Goal: Contribute content

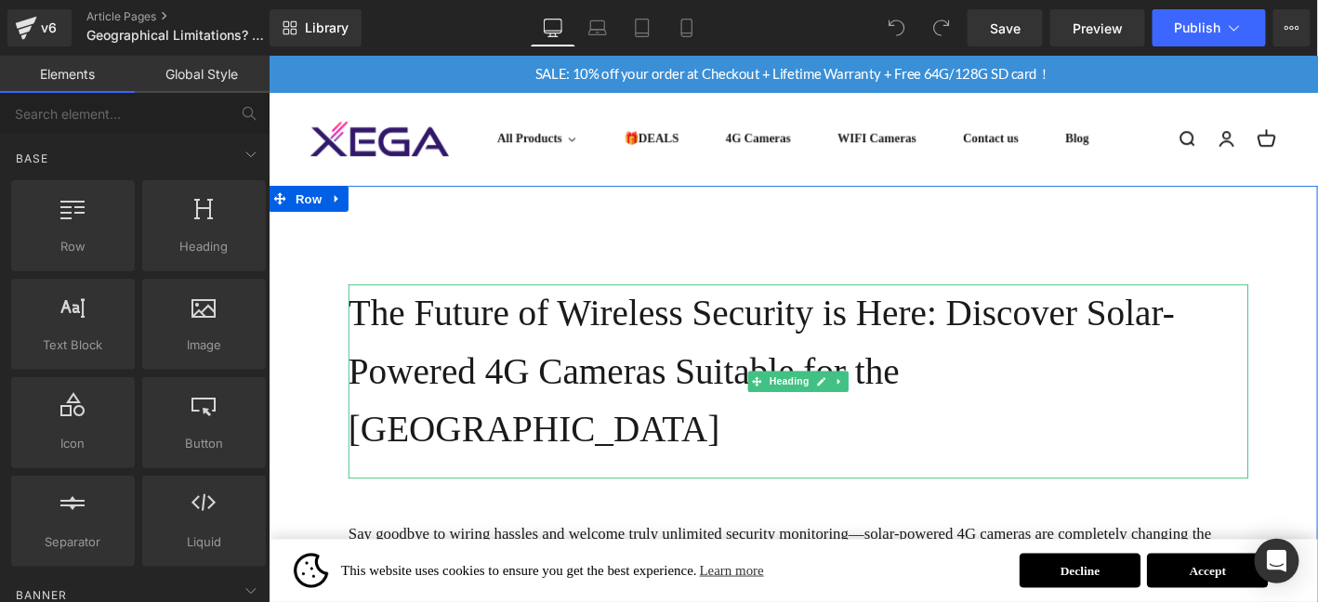
click at [687, 344] on h1 "The Future of Wireless Security is Here: Discover Solar-Powered 4G Cameras Suit…" at bounding box center [835, 394] width 964 height 188
drag, startPoint x: 687, startPoint y: 344, endPoint x: 657, endPoint y: 283, distance: 67.3
click at [670, 304] on h1 "The Future of Wireless Security is Here: Discover Solar-Powered 4G Cameras Suit…" at bounding box center [835, 394] width 964 height 188
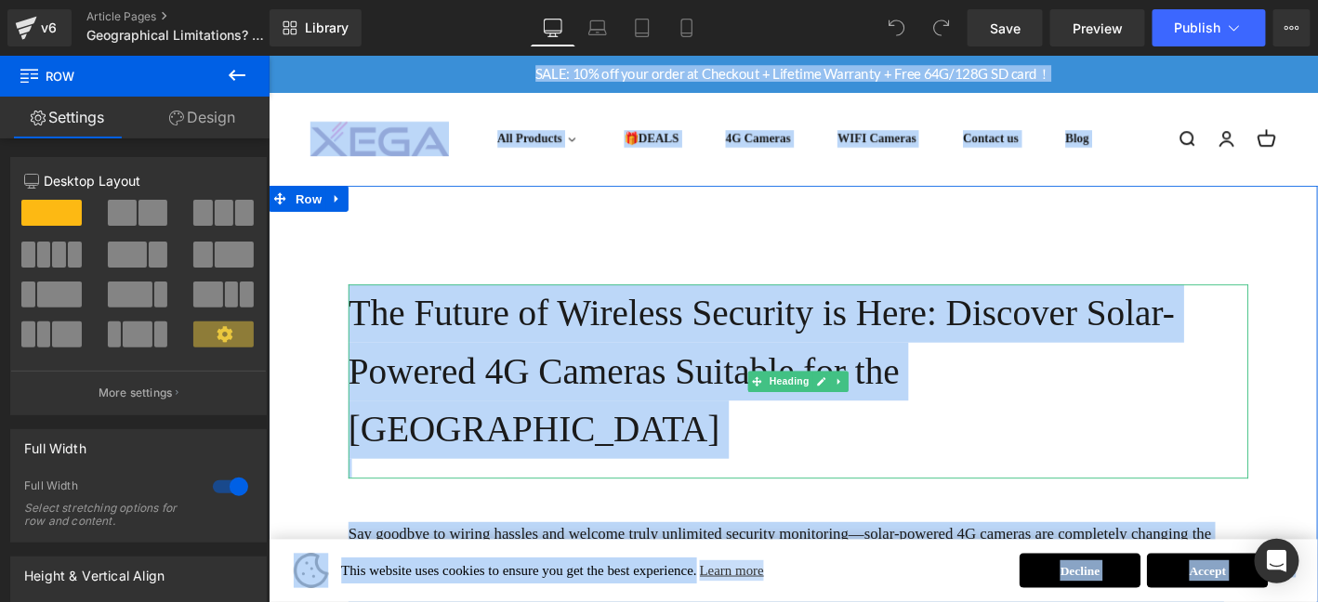
click at [673, 355] on h1 "The Future of Wireless Security is Here: Discover Solar-Powered 4G Cameras Suit…" at bounding box center [835, 394] width 964 height 188
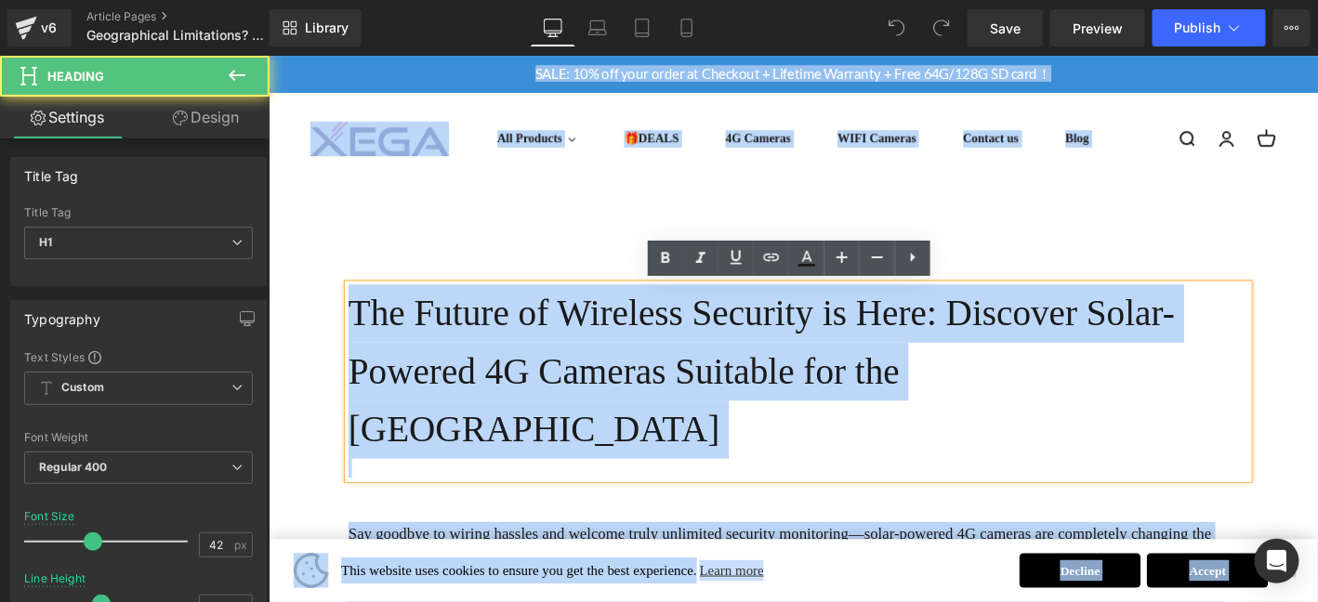
click at [706, 343] on h1 "The Future of Wireless Security is Here: Discover Solar-Powered 4G Cameras Suit…" at bounding box center [835, 394] width 964 height 188
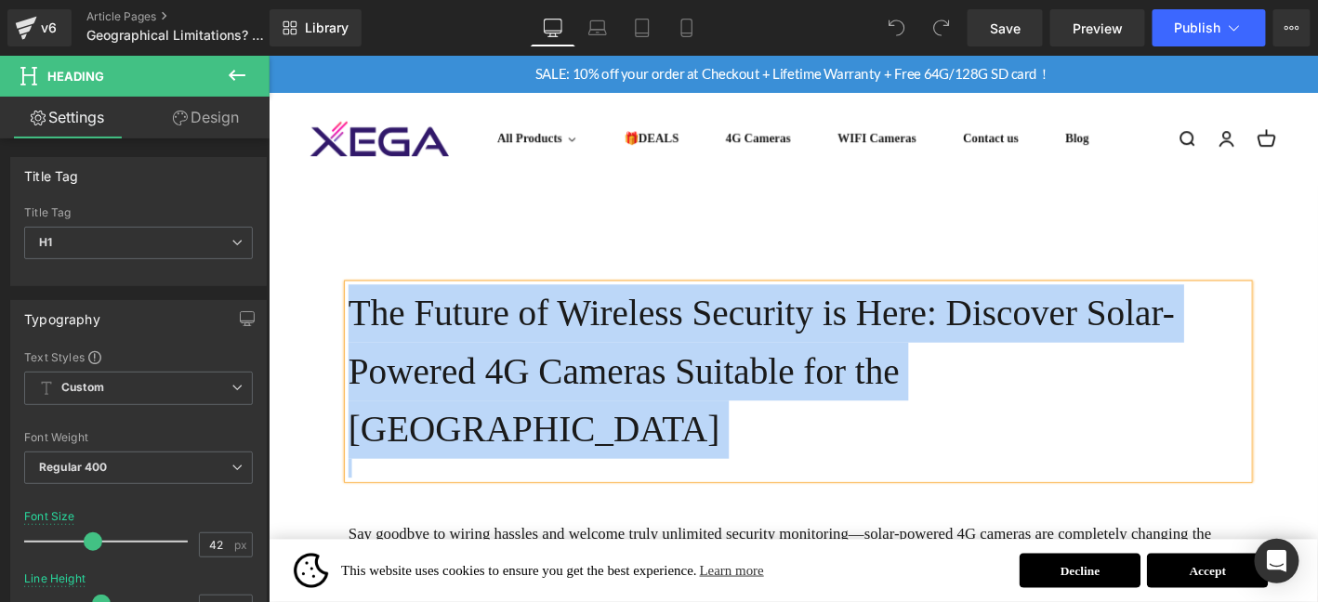
paste div
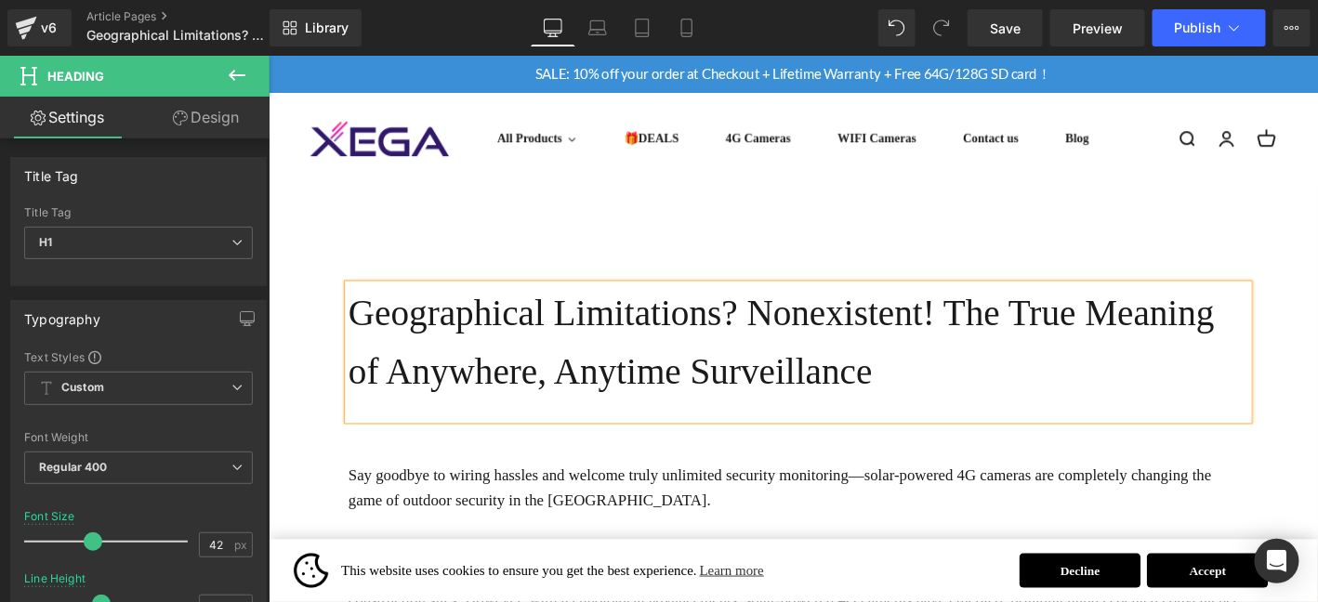
click at [965, 383] on h1 "Geographical Limitations? Nonexistent! The True Meaning of Anywhere, Anytime Su…" at bounding box center [835, 362] width 964 height 125
click at [1004, 45] on link "Save" at bounding box center [1004, 27] width 75 height 37
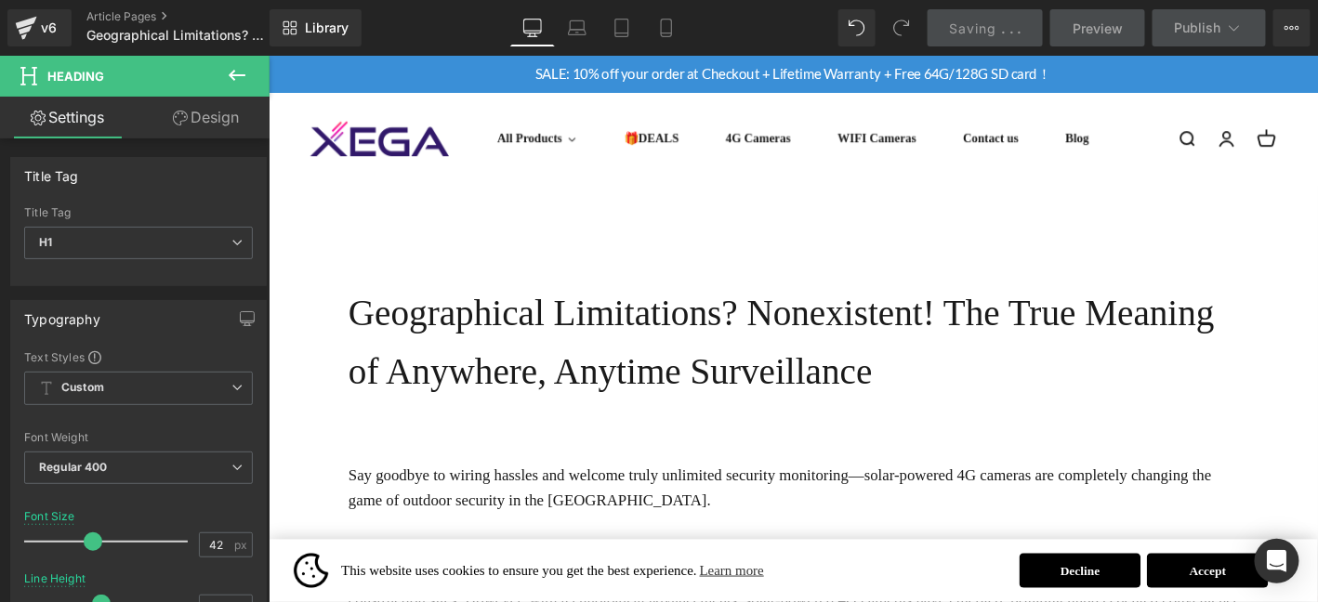
click at [1004, 41] on link "Saving . . ." at bounding box center [985, 27] width 116 height 37
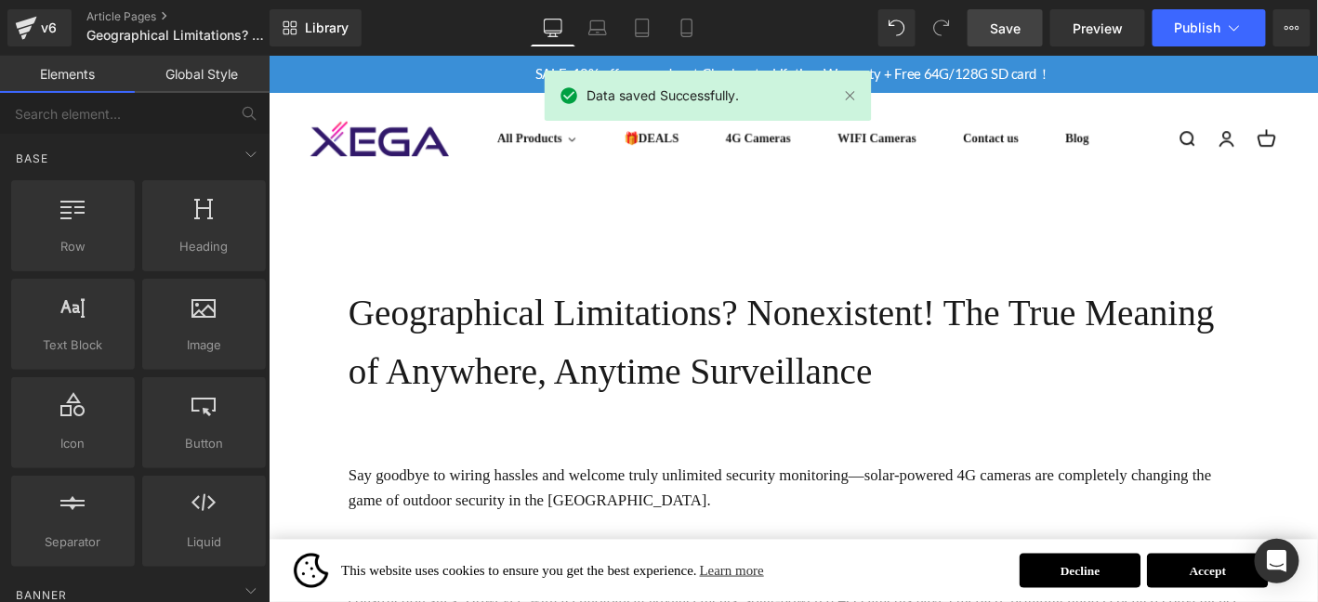
click at [1004, 37] on link "Save" at bounding box center [1004, 27] width 75 height 37
click at [149, 16] on link "Article Pages" at bounding box center [193, 16] width 214 height 15
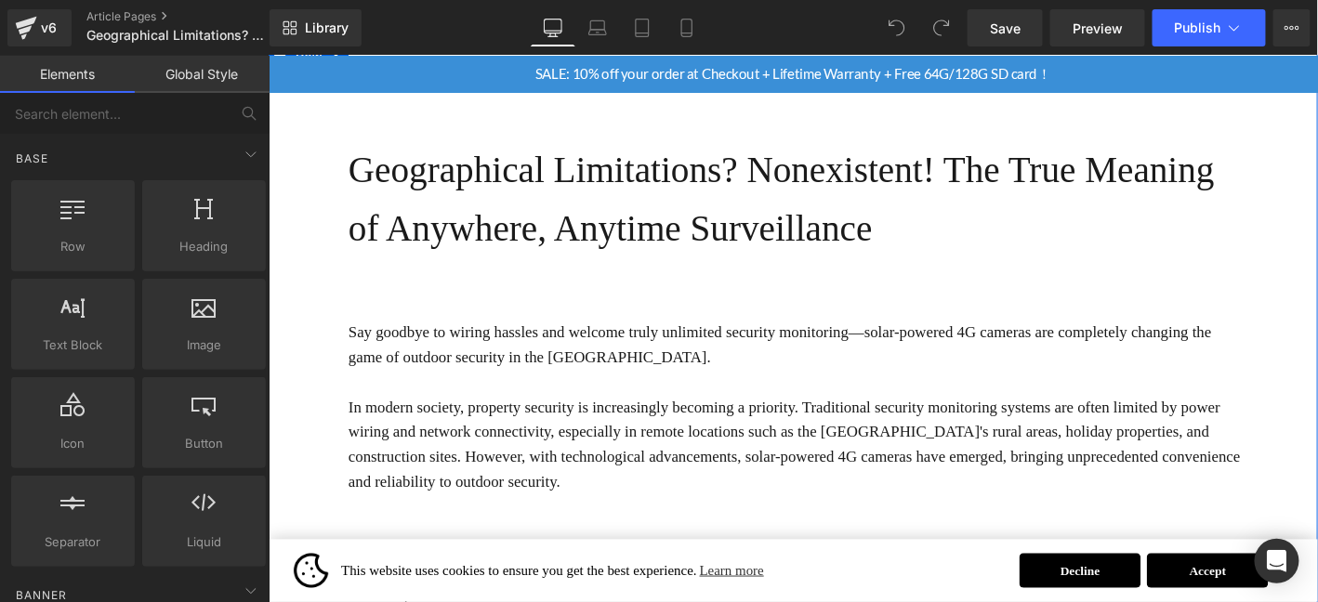
scroll to position [154, 0]
click at [478, 447] on p "In modern society, property security is increasingly becoming a priority. Tradi…" at bounding box center [835, 471] width 964 height 107
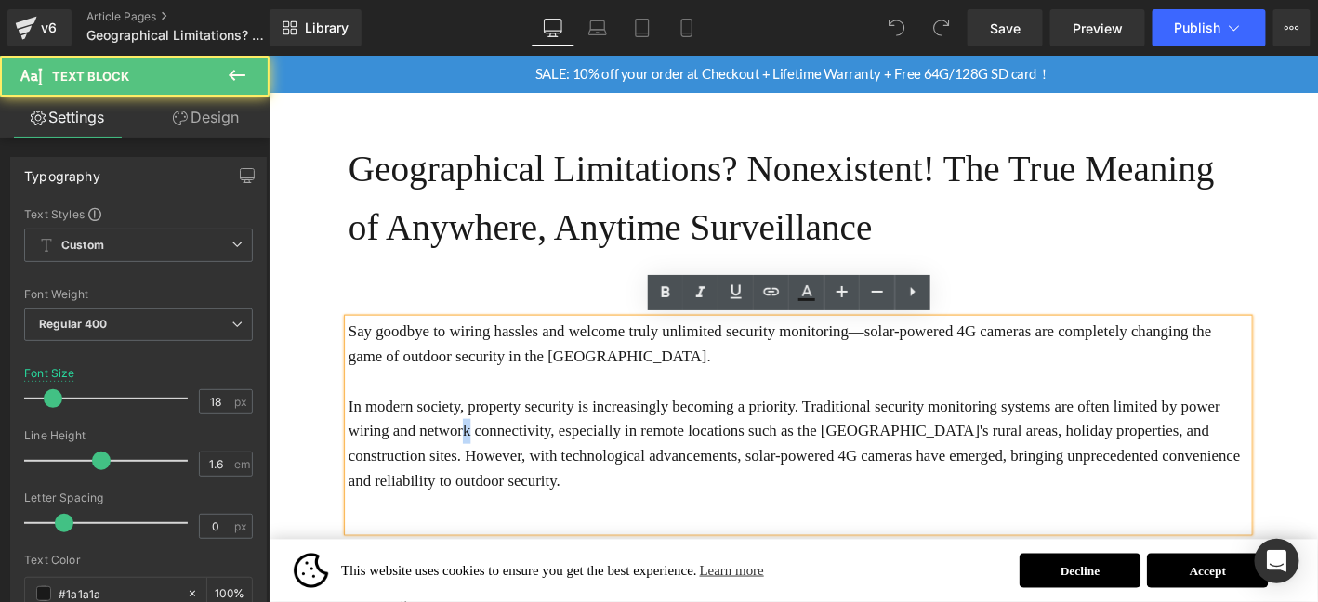
click at [479, 445] on p "In modern society, property security is increasingly becoming a priority. Tradi…" at bounding box center [835, 471] width 964 height 107
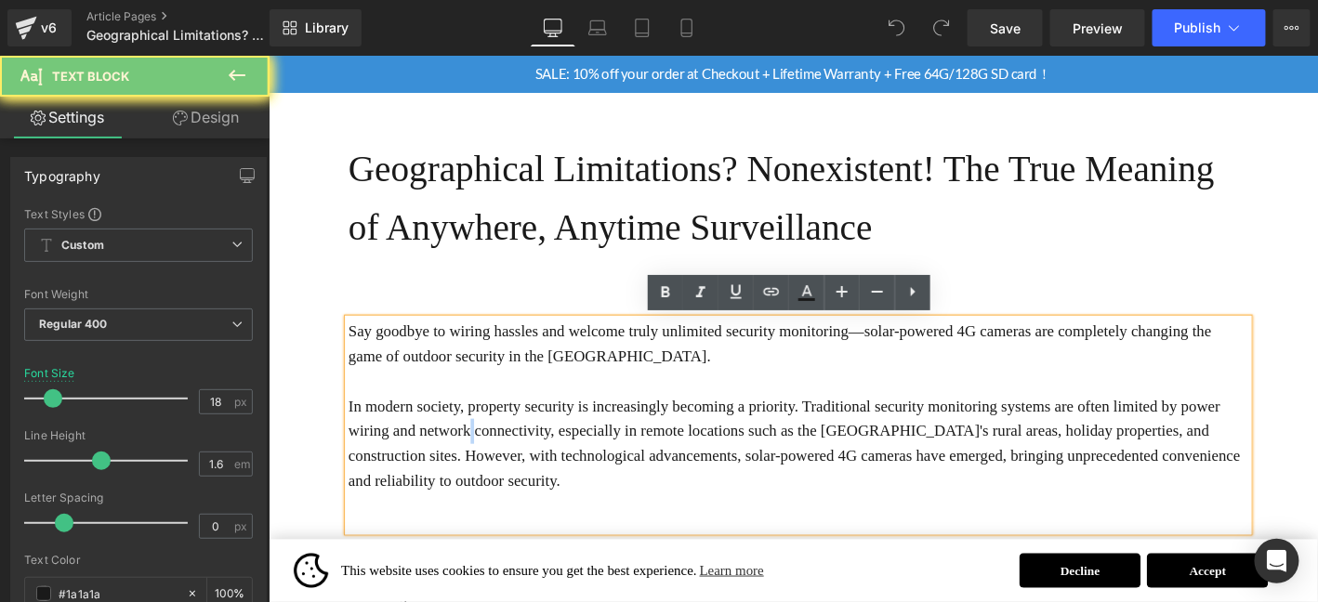
click at [479, 445] on p "In modern society, property security is increasingly becoming a priority. Tradi…" at bounding box center [835, 471] width 964 height 107
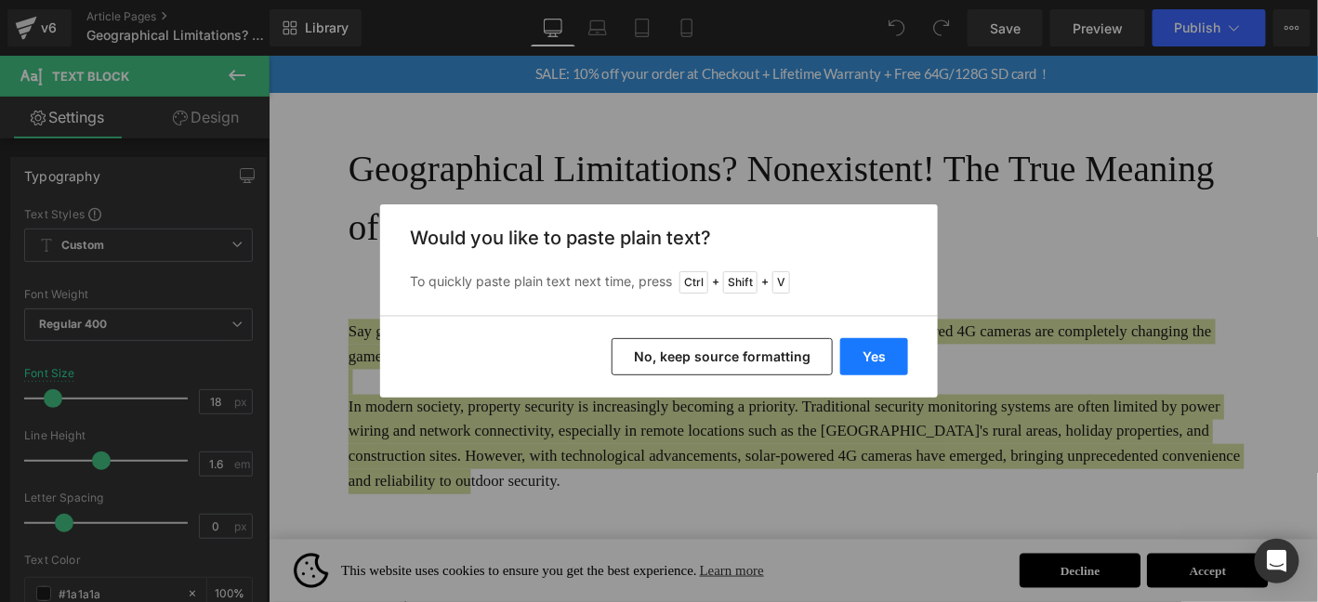
click at [871, 361] on button "Yes" at bounding box center [874, 356] width 68 height 37
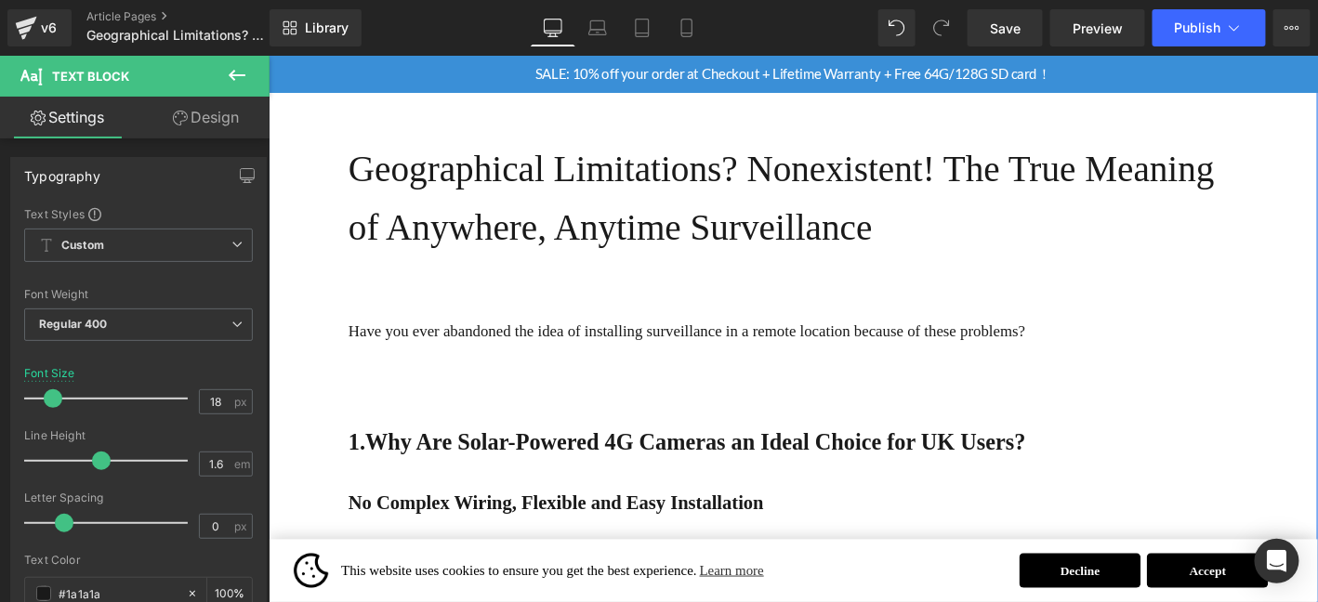
click at [659, 361] on p "Have you ever abandoned the idea of installing surveillance in a remote locatio…" at bounding box center [835, 350] width 964 height 27
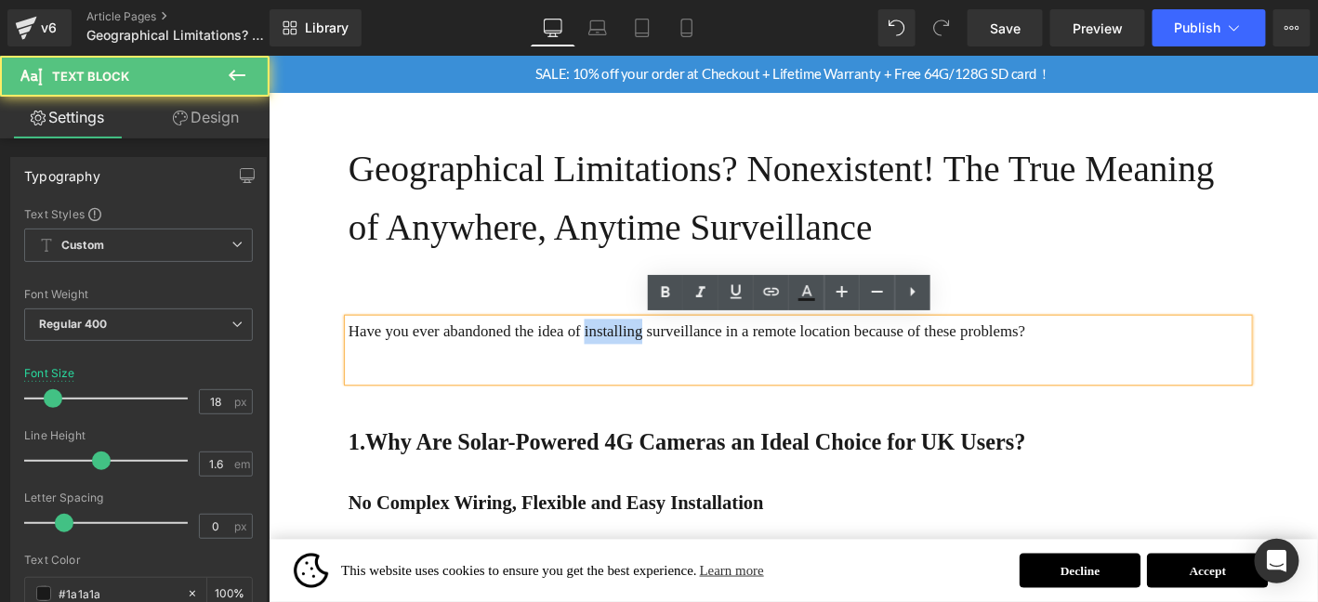
click at [662, 361] on p "Have you ever abandoned the idea of installing surveillance in a remote locatio…" at bounding box center [835, 350] width 964 height 27
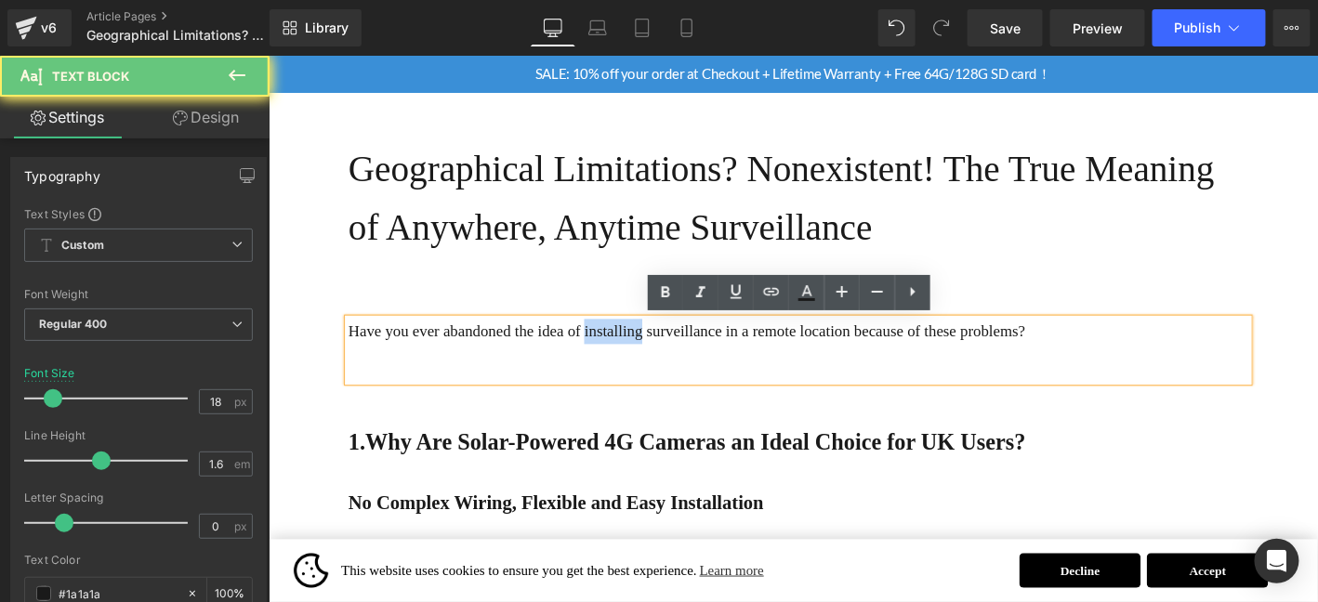
click at [662, 361] on p "Have you ever abandoned the idea of installing surveillance in a remote locatio…" at bounding box center [835, 350] width 964 height 27
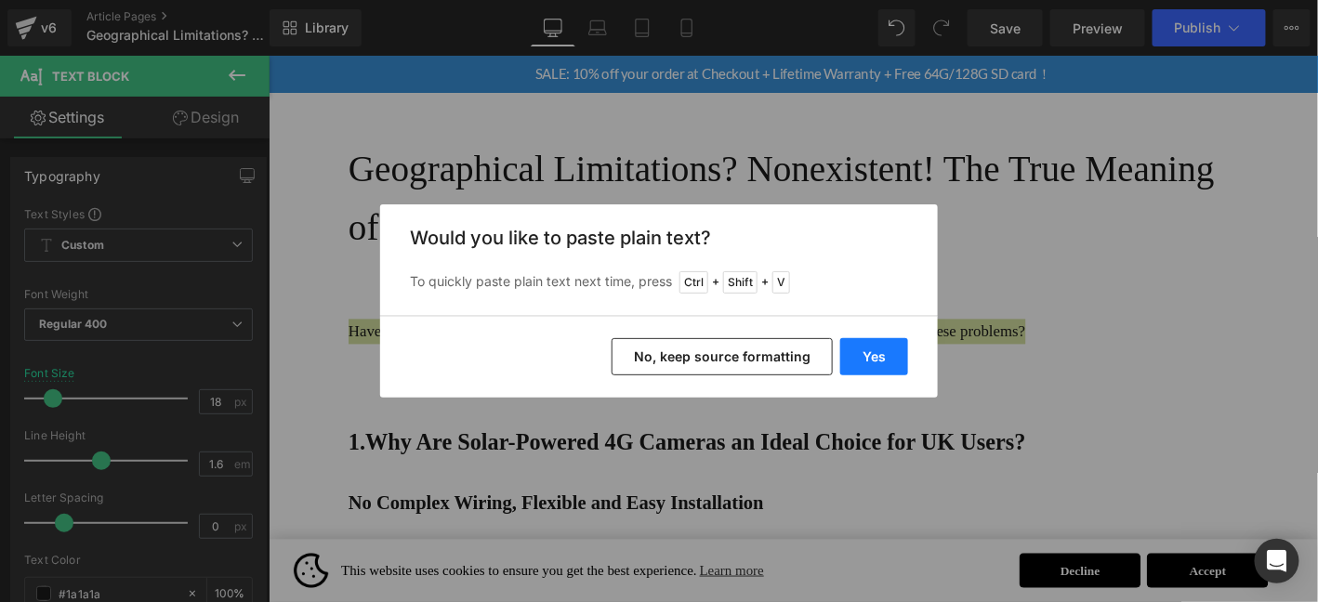
click at [882, 356] on button "Yes" at bounding box center [874, 356] width 68 height 37
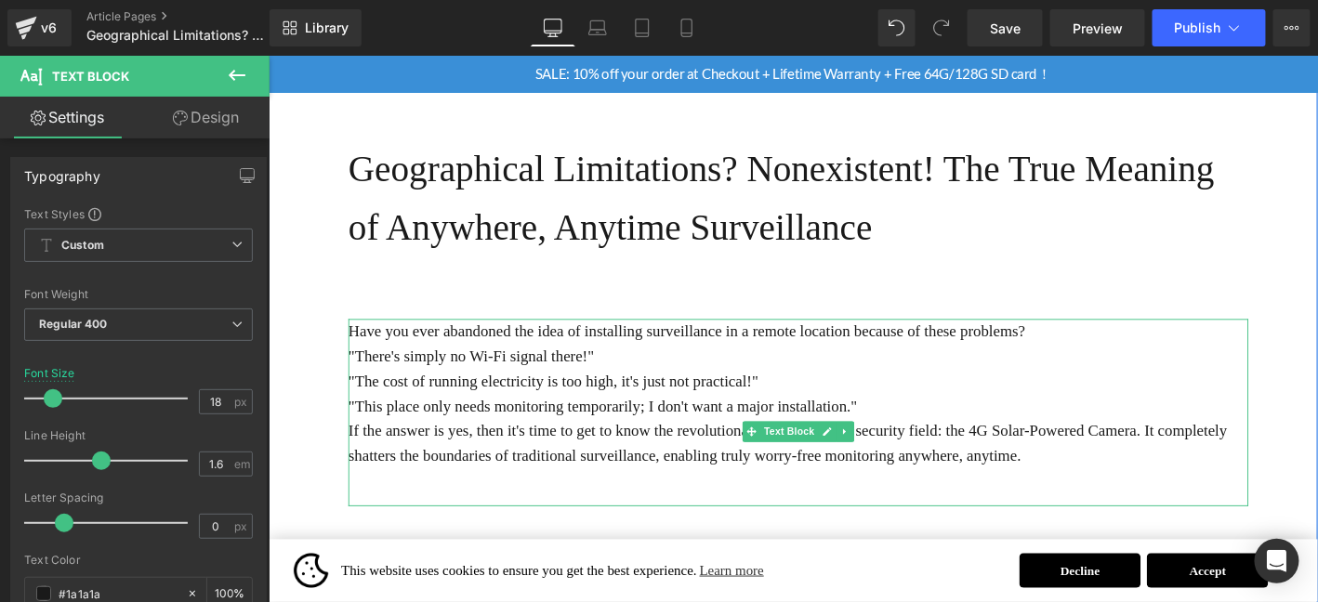
click at [1225, 350] on p "Have you ever abandoned the idea of installing surveillance in a remote locatio…" at bounding box center [835, 350] width 964 height 27
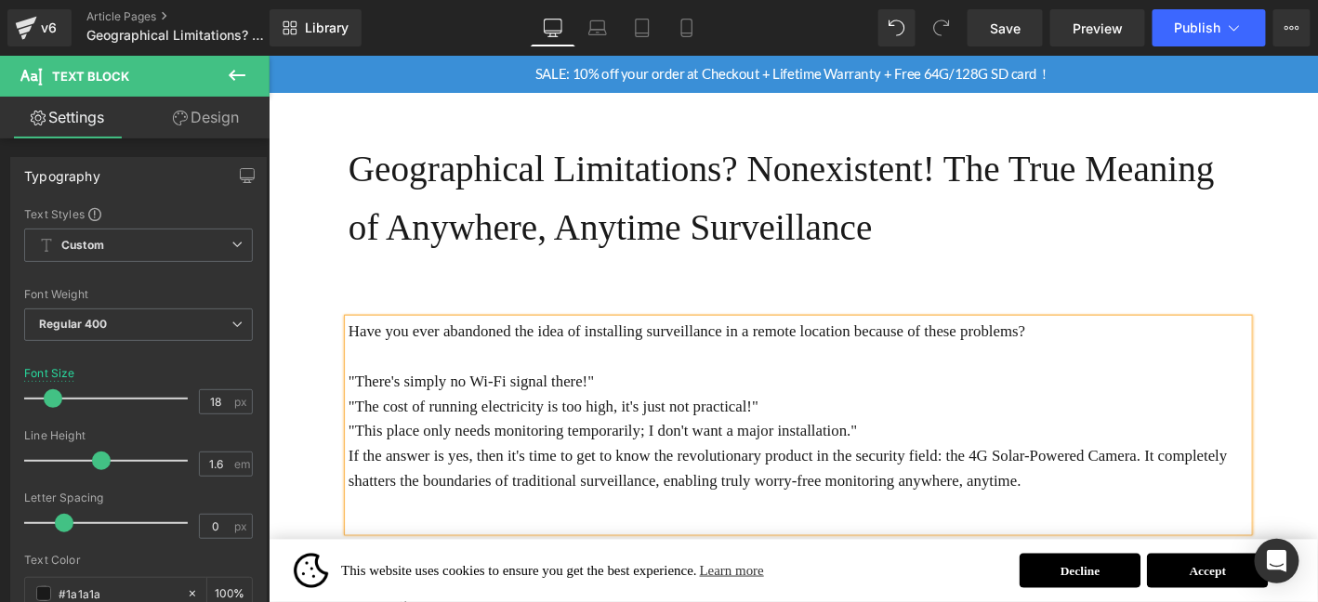
click at [991, 455] on p ""This place only needs monitoring temporarily; I don't want a major installatio…" at bounding box center [835, 457] width 964 height 27
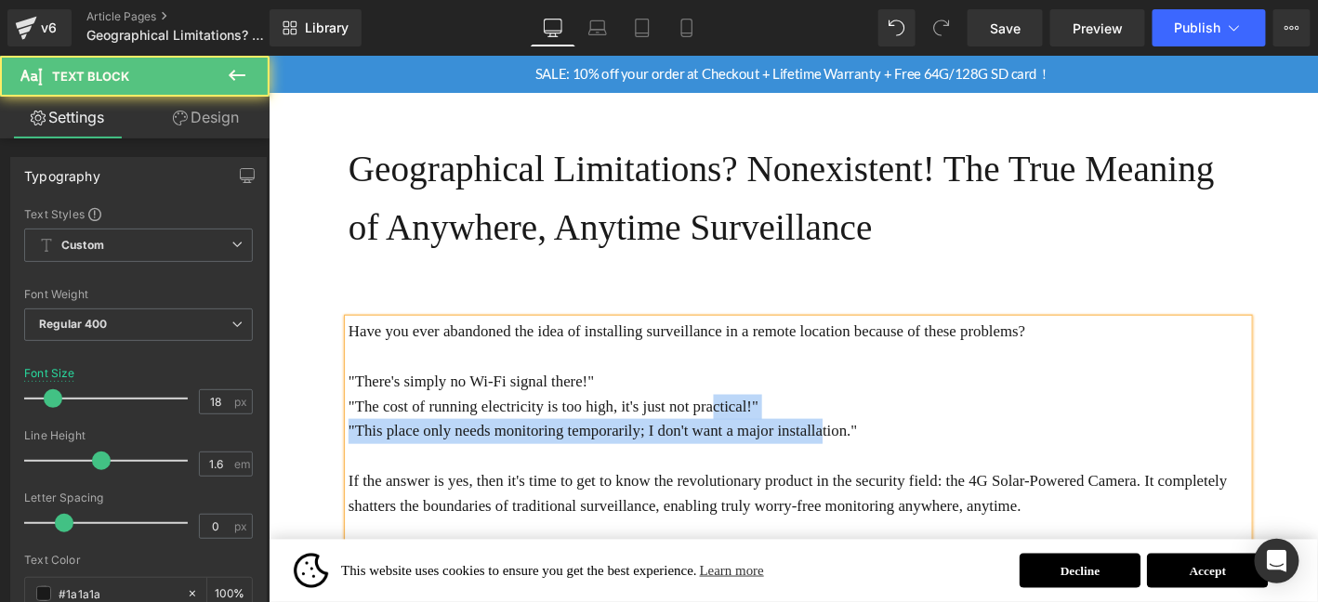
drag, startPoint x: 753, startPoint y: 439, endPoint x: 739, endPoint y: 439, distance: 13.9
click at [739, 439] on div "Have you ever abandoned the idea of installing surveillance in a remote locatio…" at bounding box center [835, 464] width 964 height 254
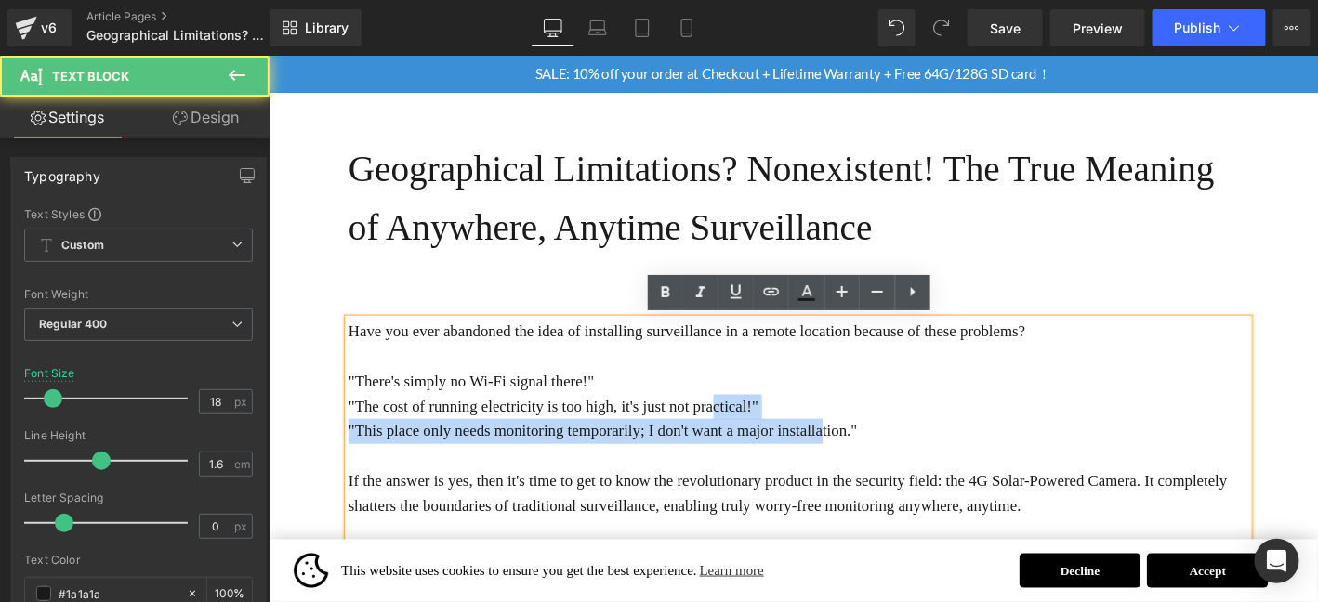
click at [910, 471] on p at bounding box center [835, 484] width 964 height 27
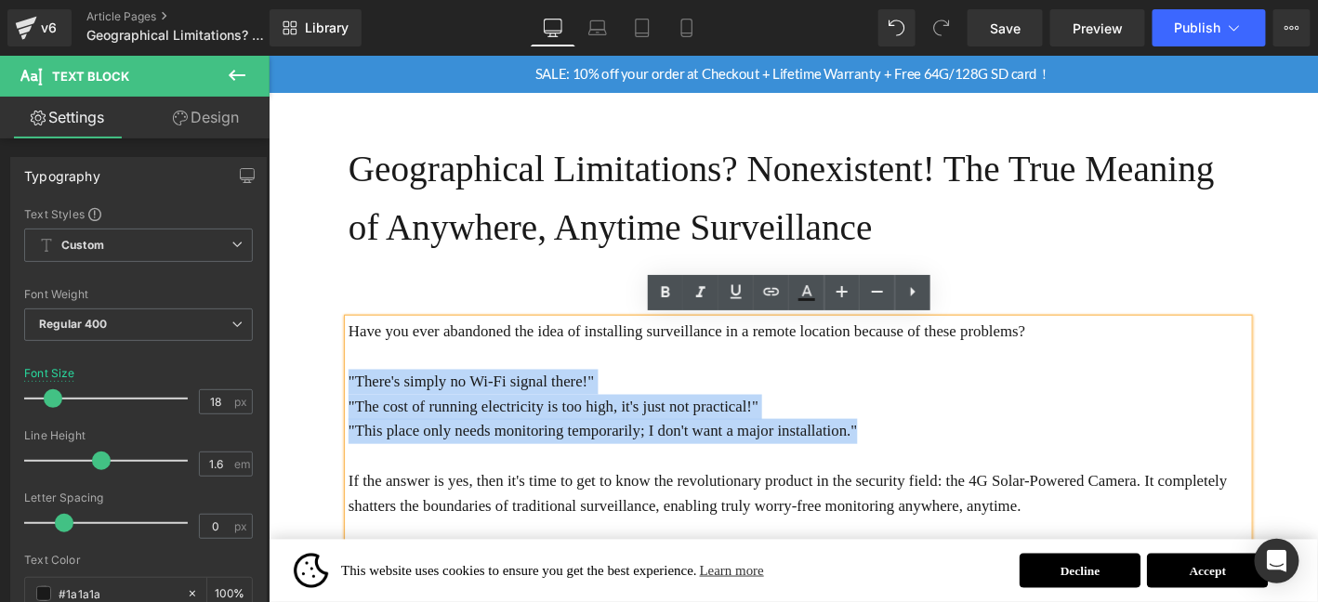
drag, startPoint x: 940, startPoint y: 449, endPoint x: 351, endPoint y: 406, distance: 590.7
click at [353, 406] on div "Have you ever abandoned the idea of installing surveillance in a remote locatio…" at bounding box center [835, 464] width 964 height 254
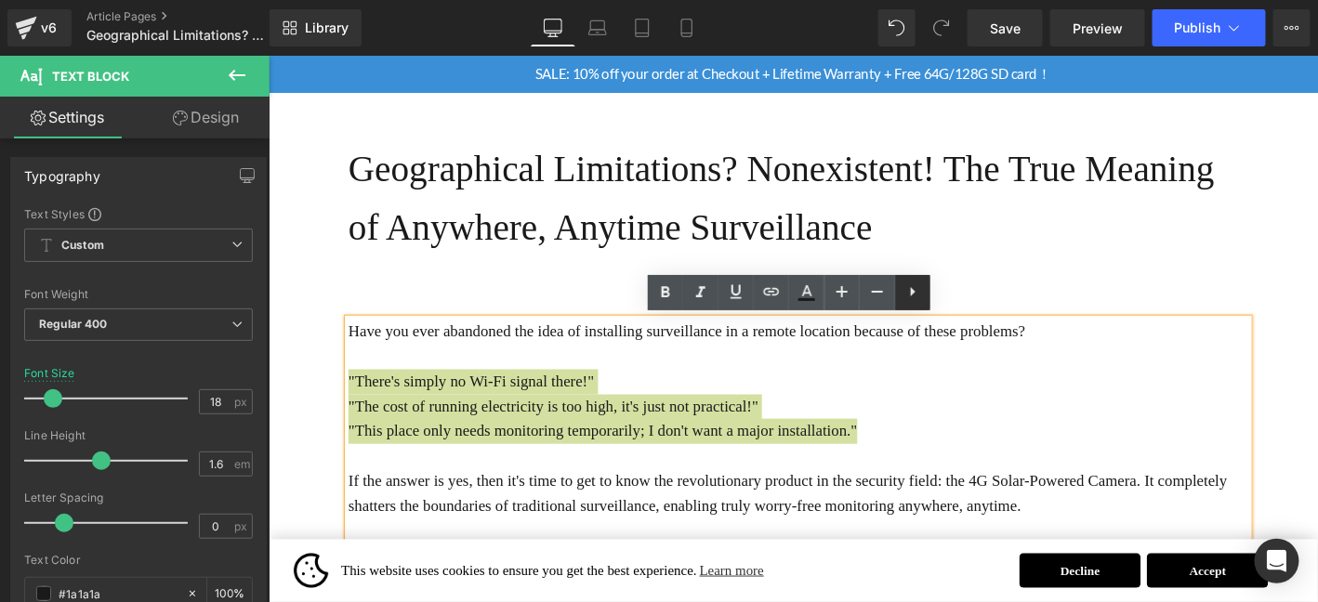
click at [922, 287] on icon at bounding box center [912, 292] width 22 height 22
click at [918, 296] on icon at bounding box center [912, 292] width 22 height 22
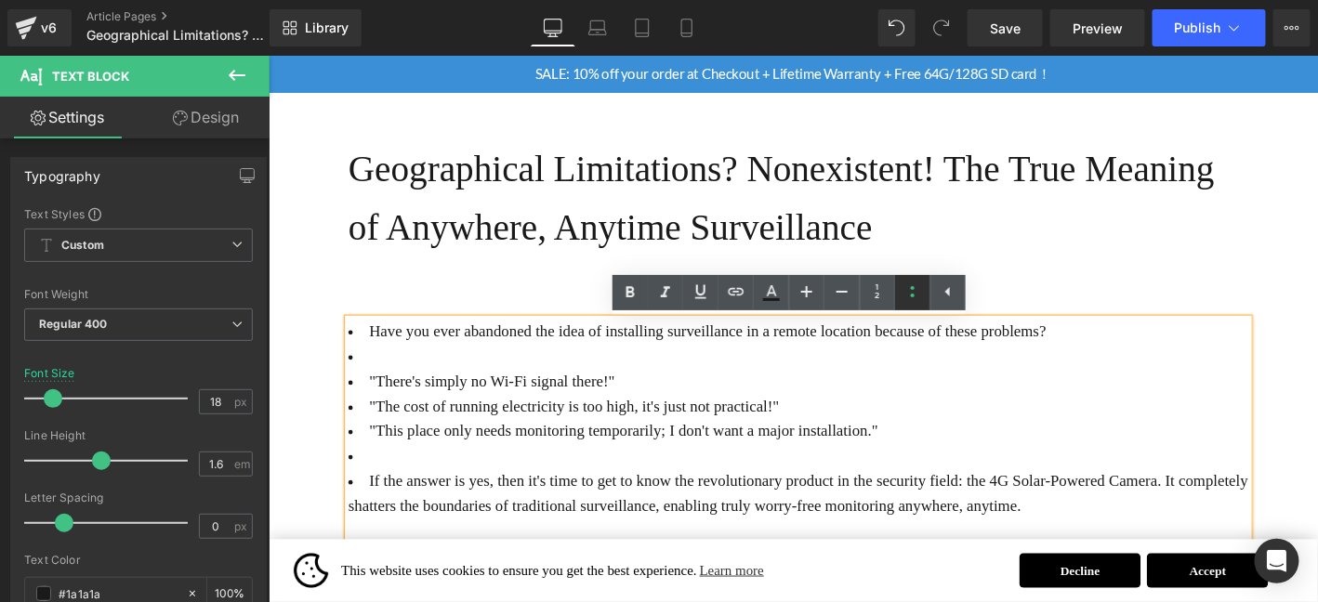
click at [914, 290] on icon at bounding box center [912, 292] width 22 height 22
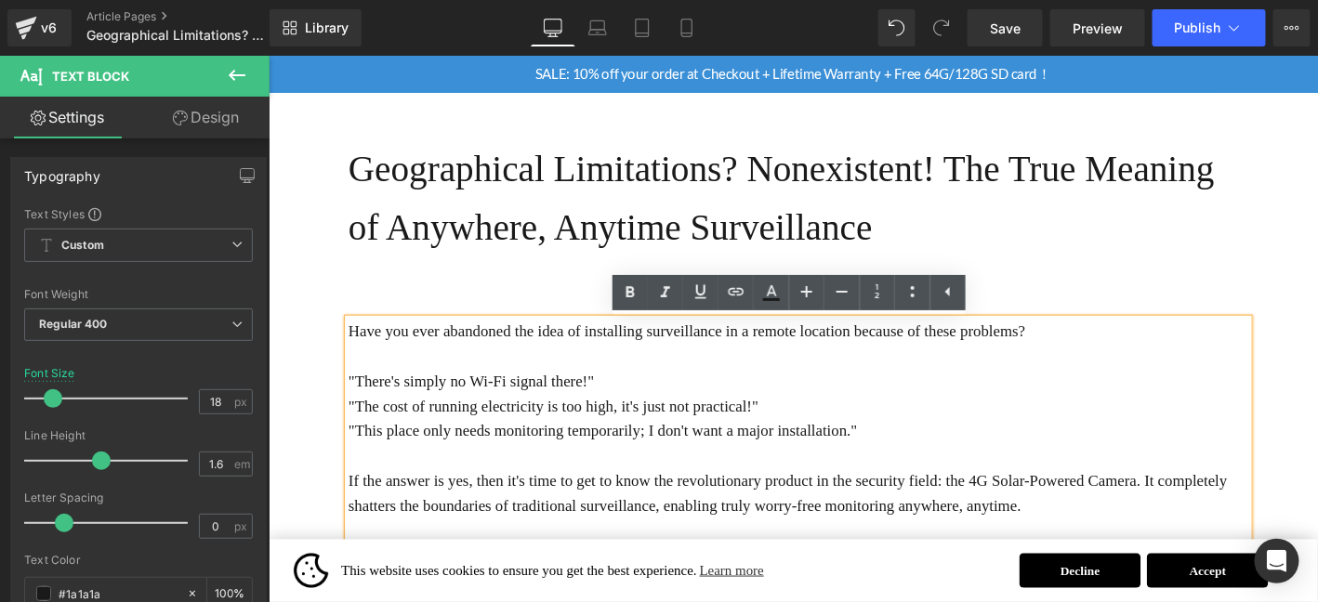
click at [915, 448] on p "Have you ever abandoned the idea of installing surveillance in a remote locatio…" at bounding box center [835, 444] width 964 height 214
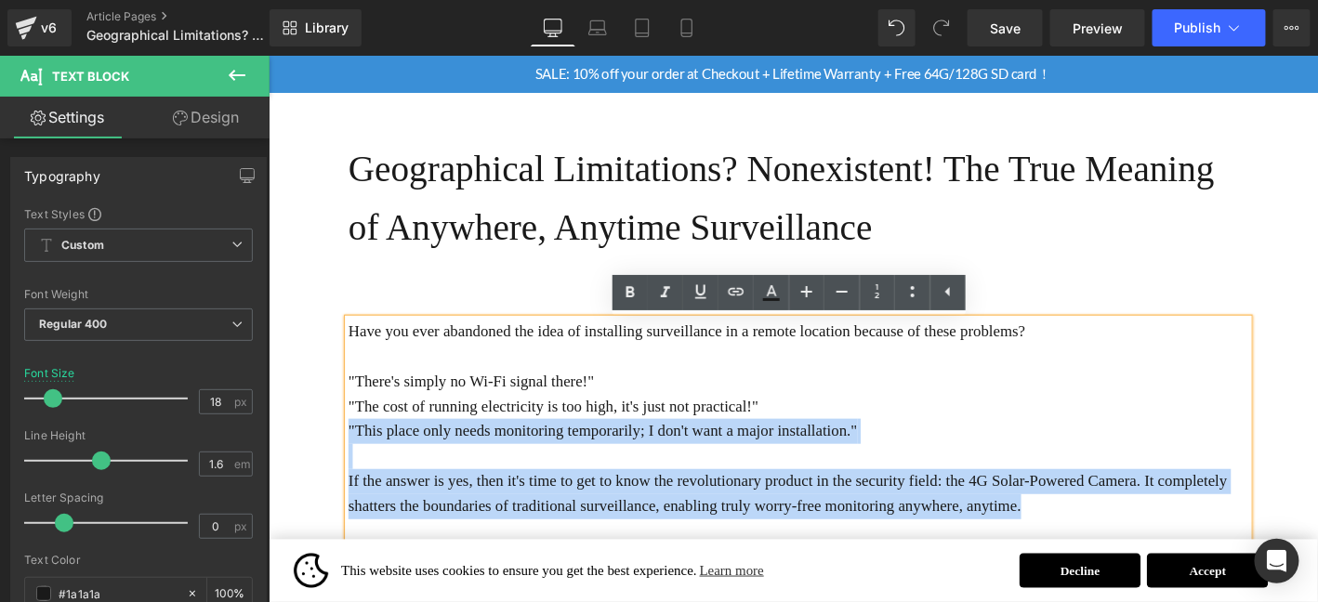
drag, startPoint x: 965, startPoint y: 459, endPoint x: 347, endPoint y: 399, distance: 621.8
click at [353, 399] on div "Have you ever abandoned the idea of installing surveillance in a remote locatio…" at bounding box center [835, 464] width 964 height 254
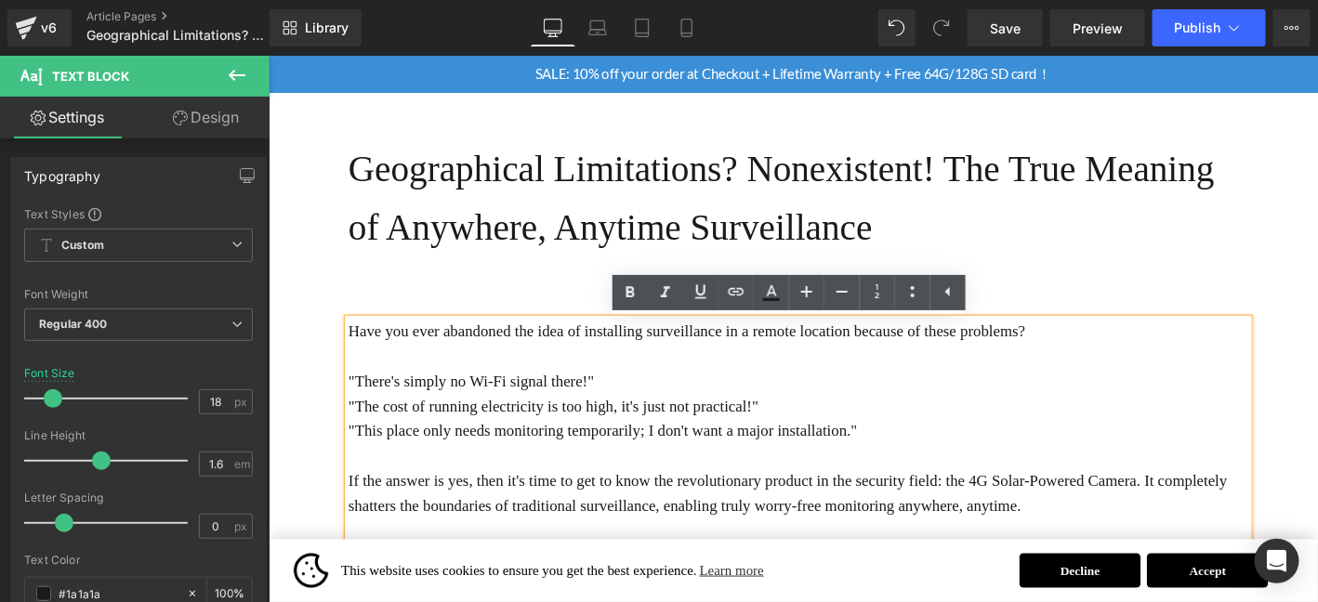
click at [361, 413] on p "Have you ever abandoned the idea of installing surveillance in a remote locatio…" at bounding box center [835, 444] width 964 height 214
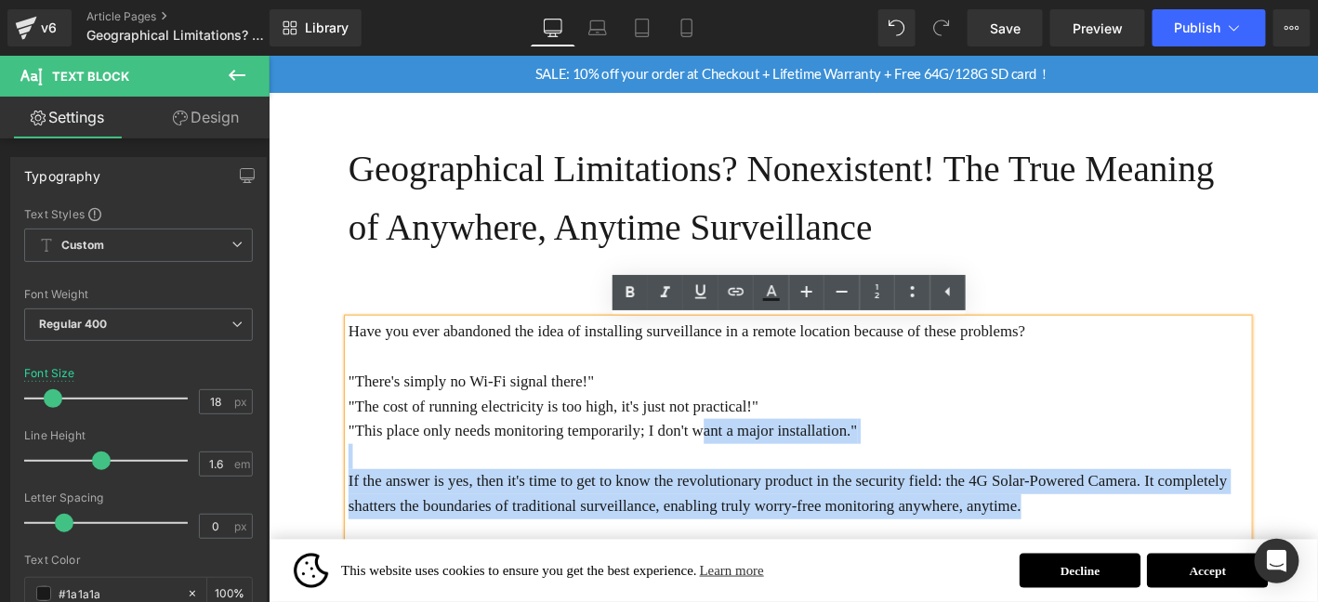
drag, startPoint x: 348, startPoint y: 400, endPoint x: 729, endPoint y: 445, distance: 384.5
click at [729, 445] on div "Have you ever abandoned the idea of installing surveillance in a remote locatio…" at bounding box center [835, 464] width 964 height 254
click at [729, 445] on p "Have you ever abandoned the idea of installing surveillance in a remote locatio…" at bounding box center [835, 444] width 964 height 214
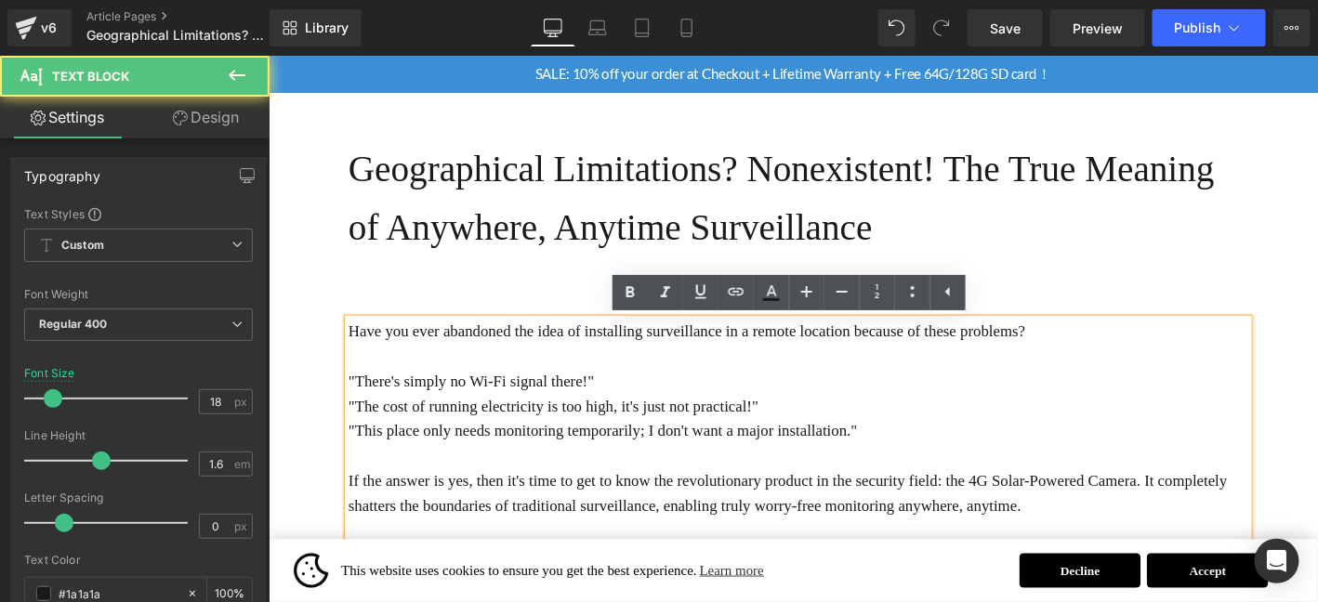
click at [729, 445] on p "Have you ever abandoned the idea of installing surveillance in a remote locatio…" at bounding box center [835, 444] width 964 height 214
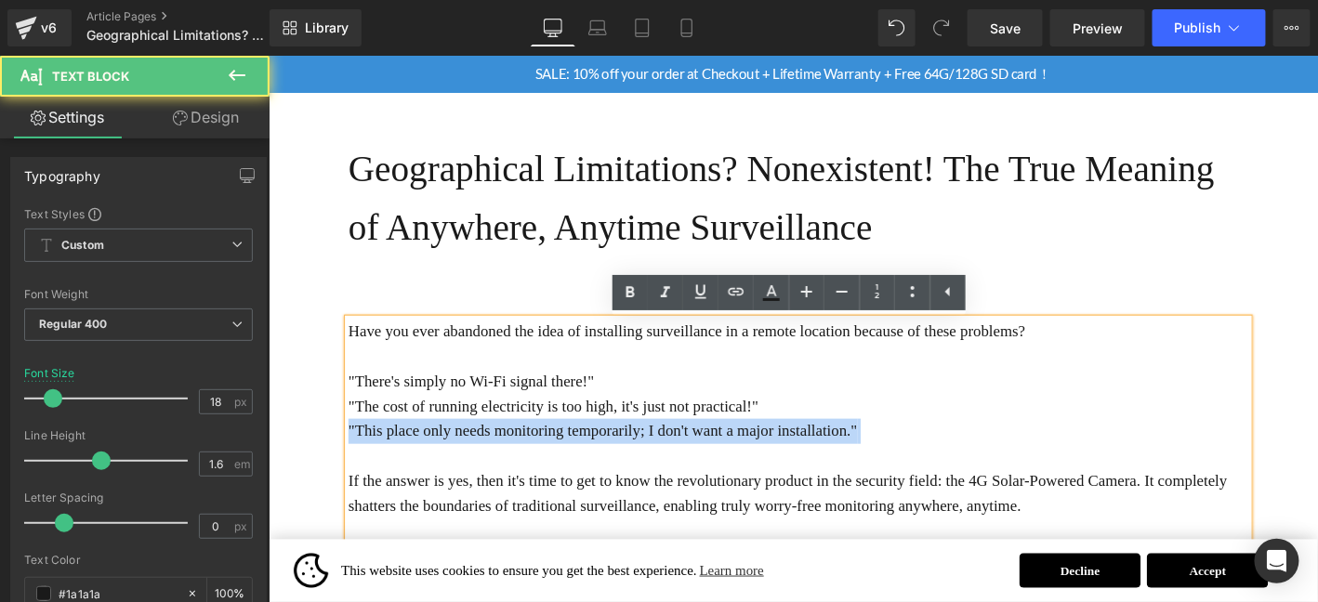
click at [729, 445] on p "Have you ever abandoned the idea of installing surveillance in a remote locatio…" at bounding box center [835, 444] width 964 height 214
click at [940, 452] on p "Have you ever abandoned the idea of installing surveillance in a remote locatio…" at bounding box center [835, 444] width 964 height 214
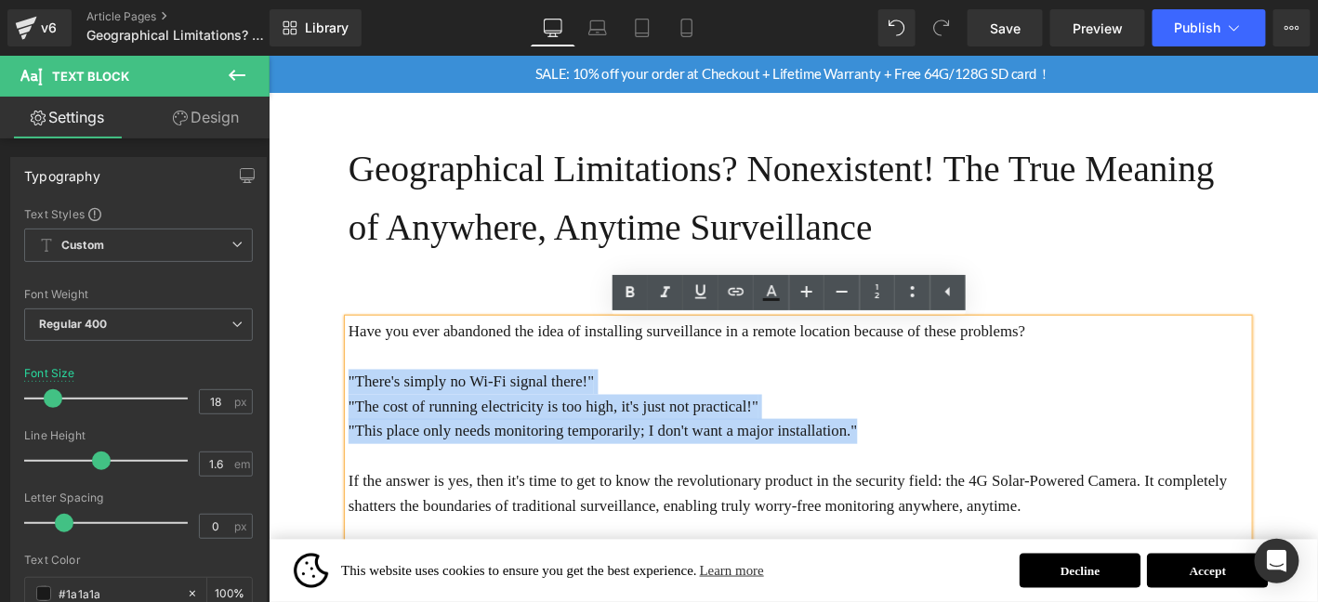
drag, startPoint x: 926, startPoint y: 457, endPoint x: 352, endPoint y: 404, distance: 576.7
click at [353, 404] on p "Have you ever abandoned the idea of installing surveillance in a remote locatio…" at bounding box center [835, 444] width 964 height 214
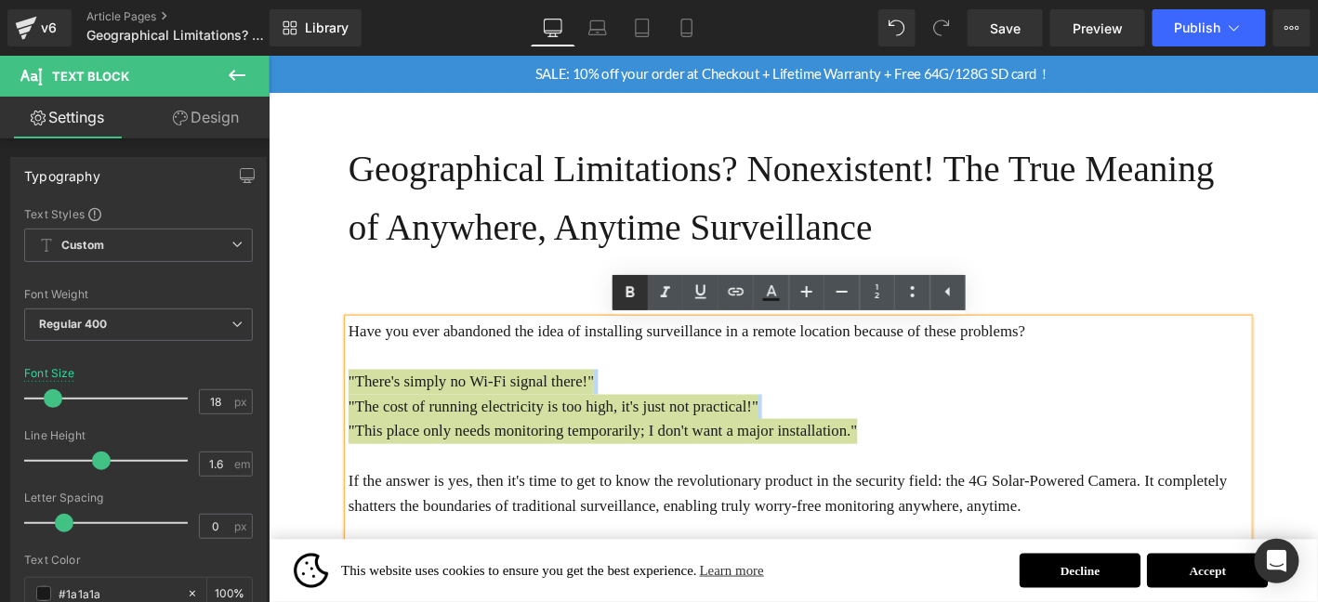
click at [623, 295] on icon at bounding box center [630, 293] width 22 height 22
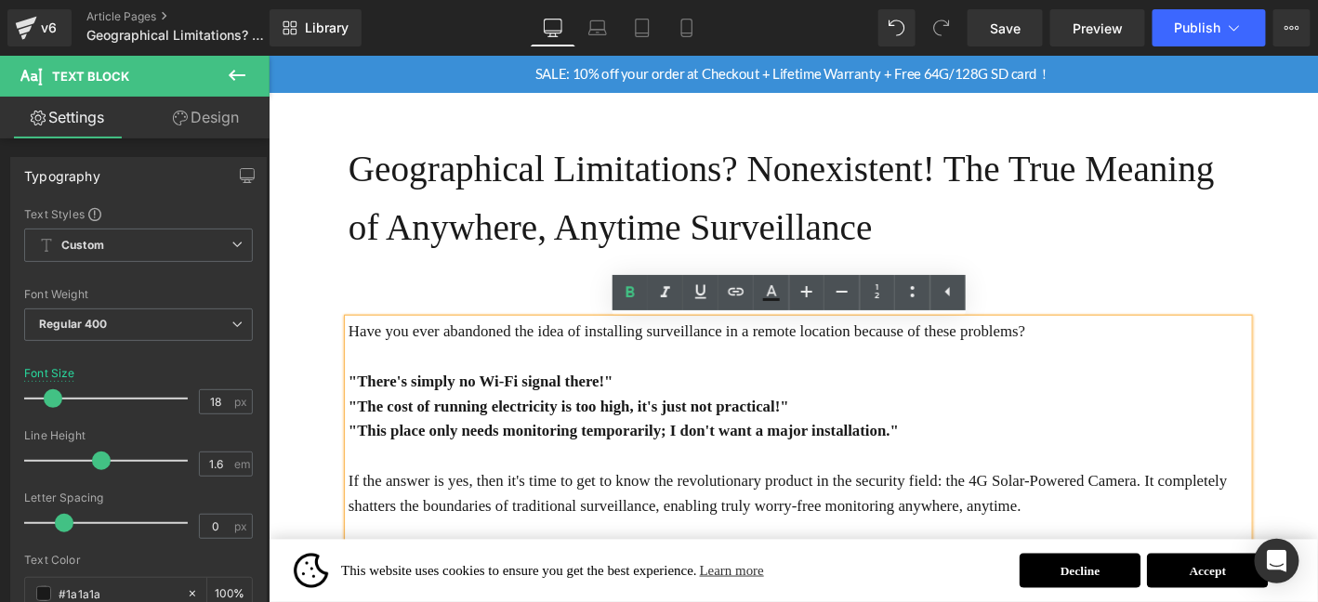
click at [353, 400] on span ""There's simply no Wi-Fi signal there!"" at bounding box center [494, 404] width 283 height 19
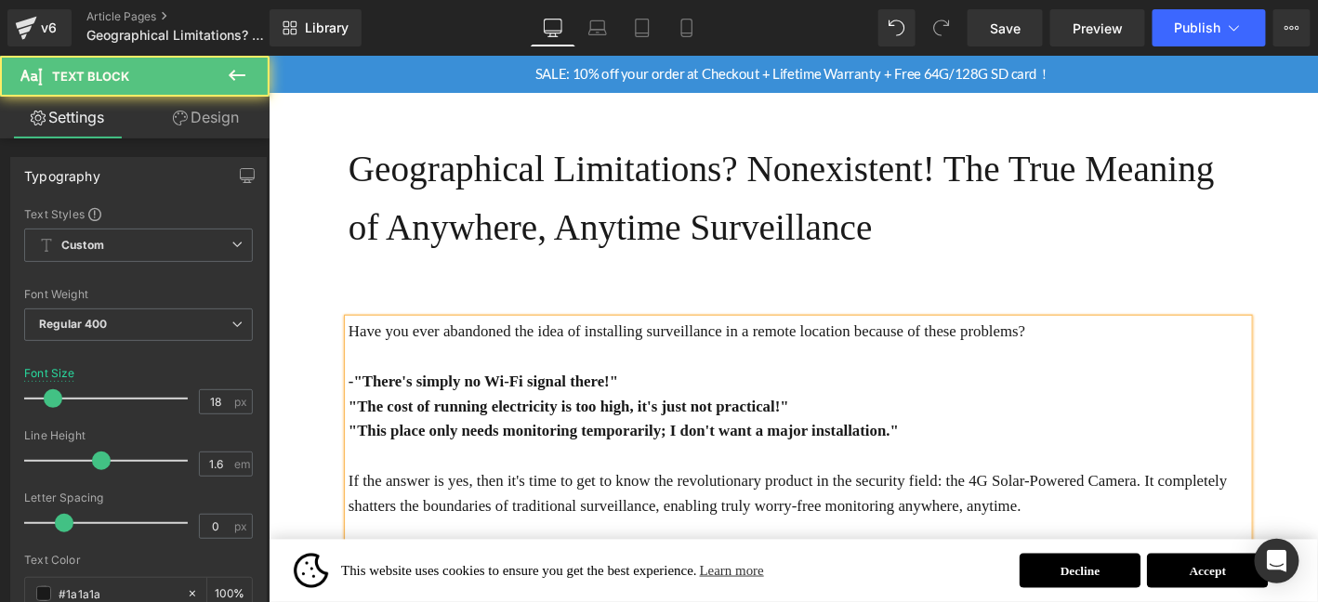
click at [354, 433] on span ""The cost of running electricity is too high, it's just not practical!"" at bounding box center [589, 431] width 472 height 19
click at [353, 456] on span ""This place only needs monitoring temporarily; I don't want a major installatio…" at bounding box center [648, 457] width 590 height 19
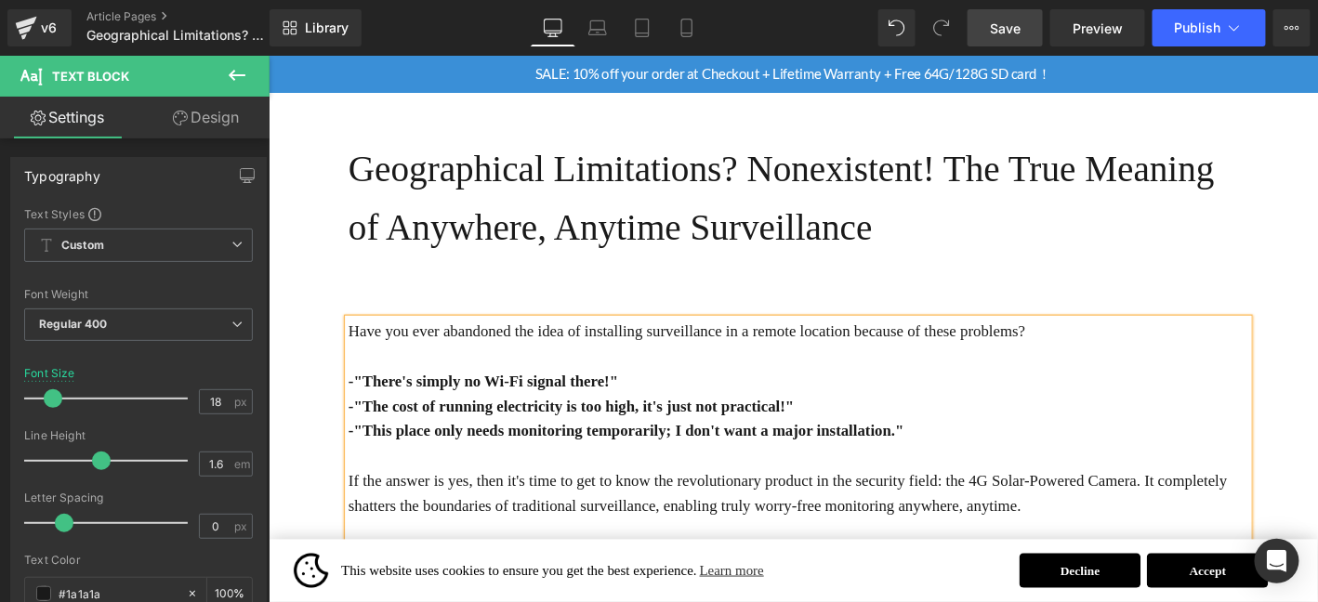
click at [1007, 19] on span "Save" at bounding box center [1005, 29] width 31 height 20
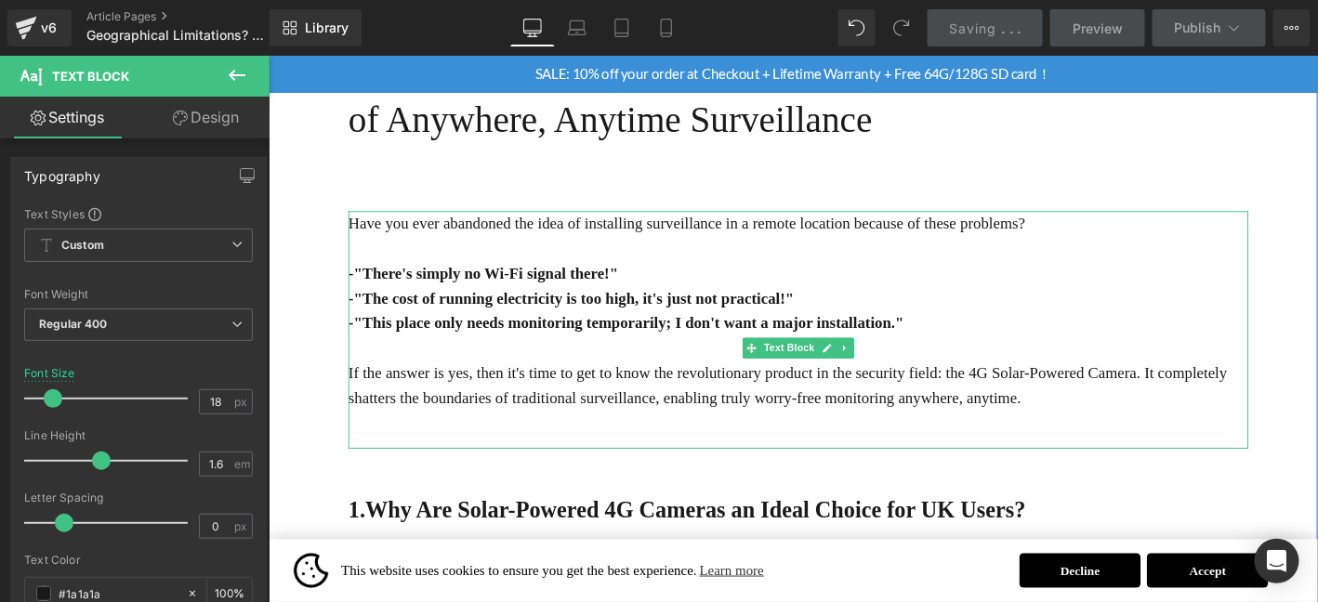
scroll to position [278, 0]
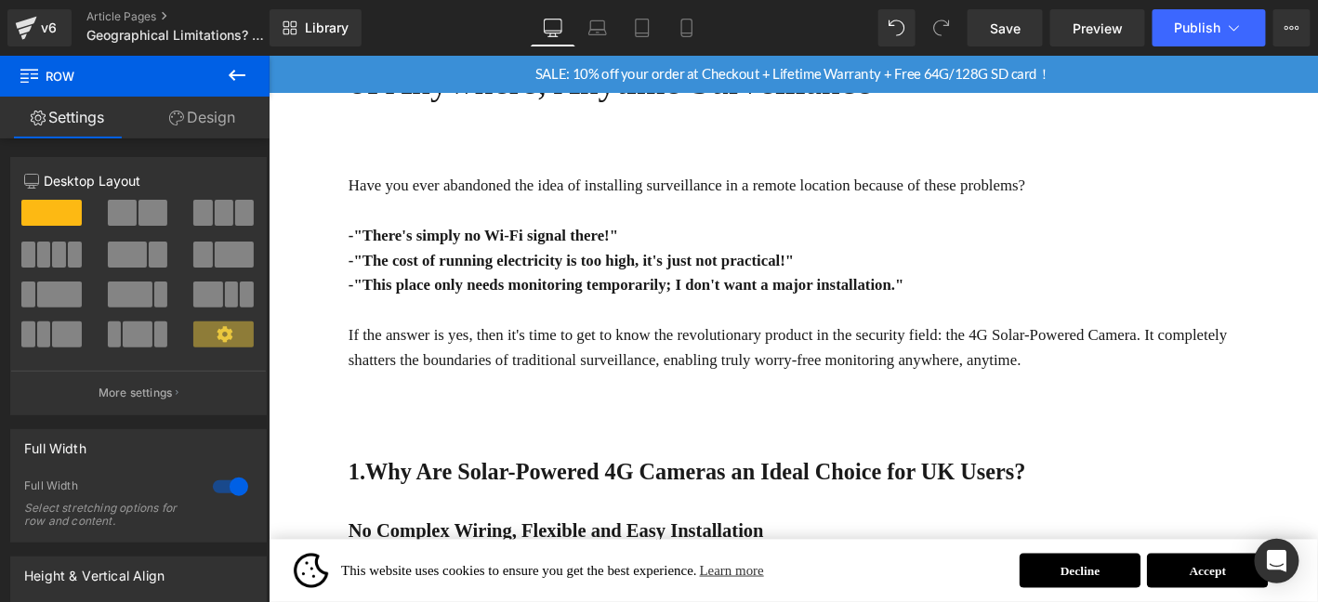
scroll to position [341, 0]
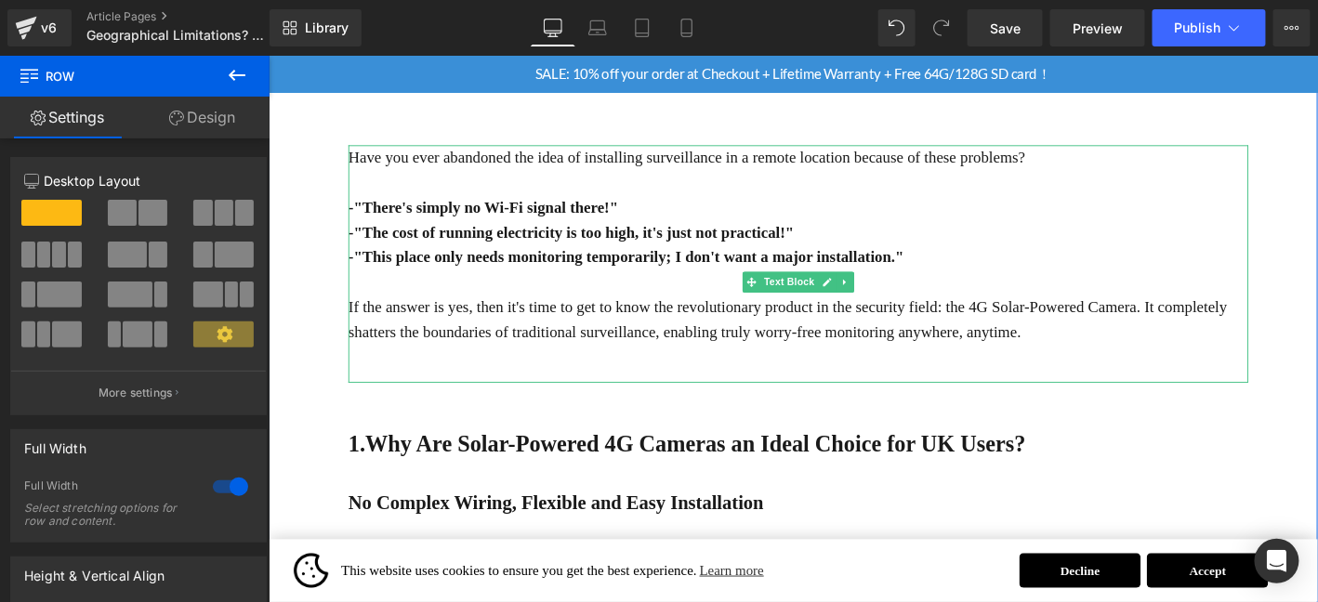
click at [1288, 371] on div "Have you ever abandoned the idea of installing surveillance in a remote locatio…" at bounding box center [835, 278] width 964 height 254
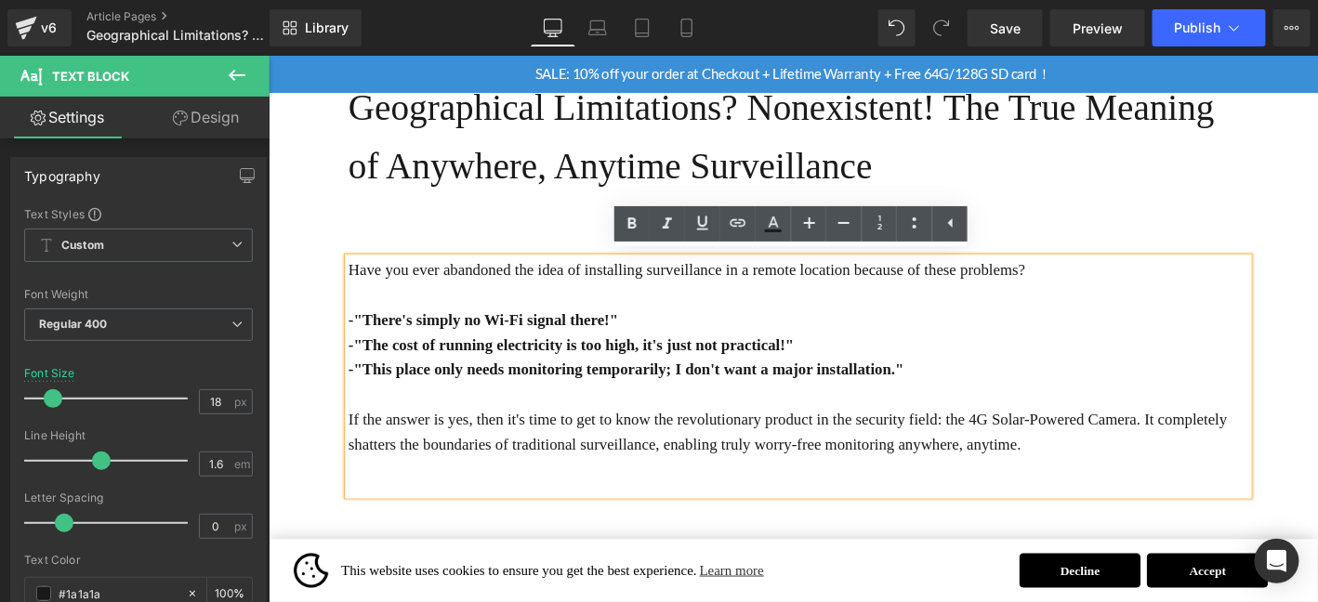
scroll to position [216, 0]
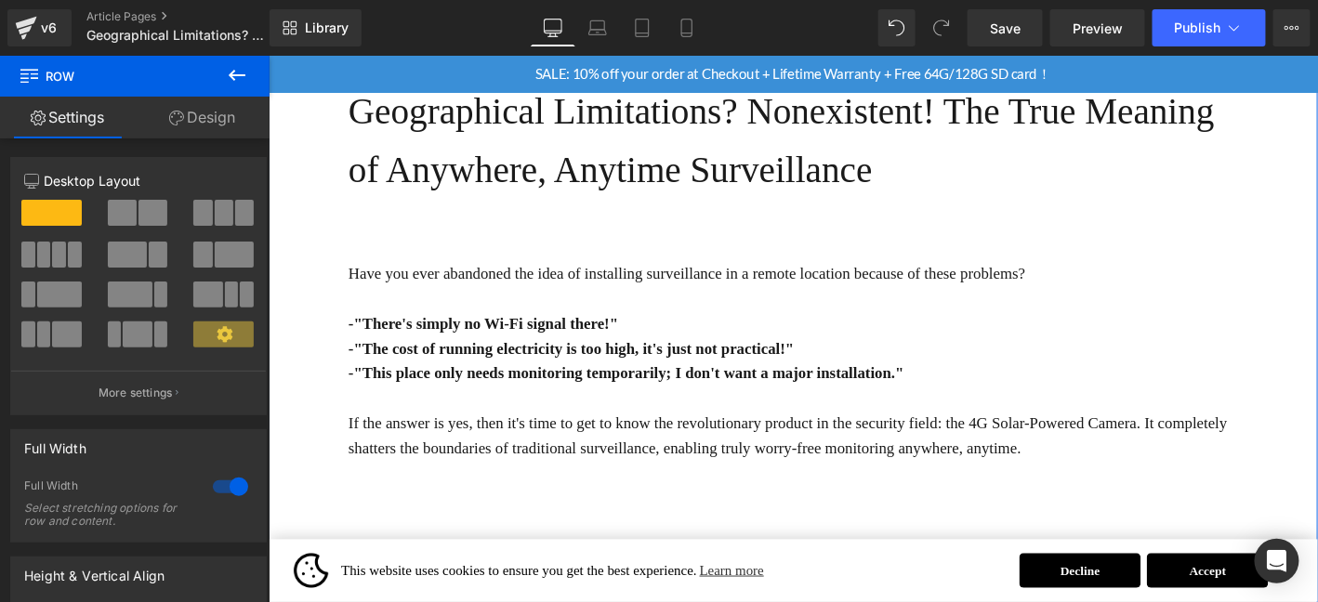
click at [1015, 32] on span "Save" at bounding box center [1005, 29] width 31 height 20
